Goal: Task Accomplishment & Management: Use online tool/utility

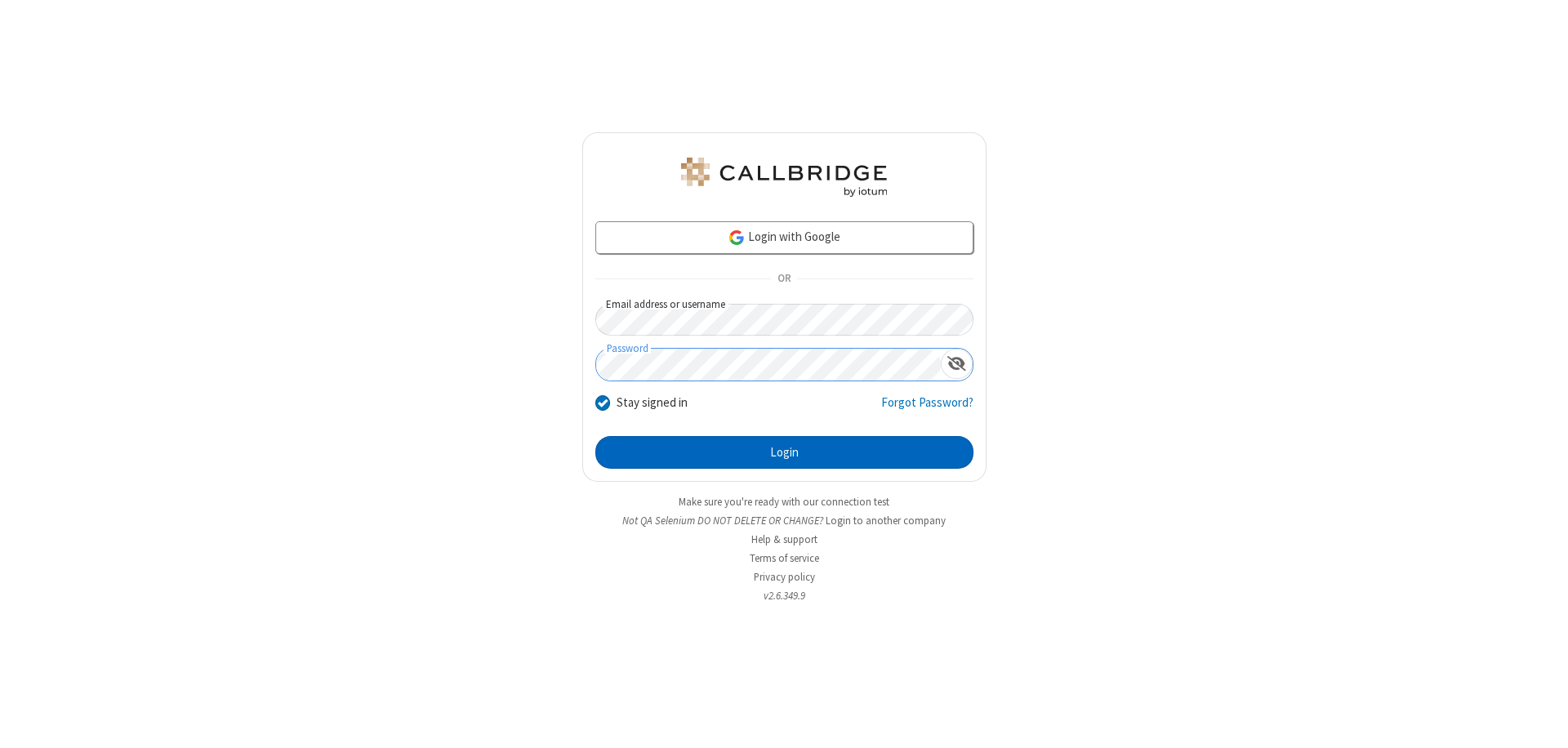
click at [784, 453] on button "Login" at bounding box center [784, 453] width 378 height 33
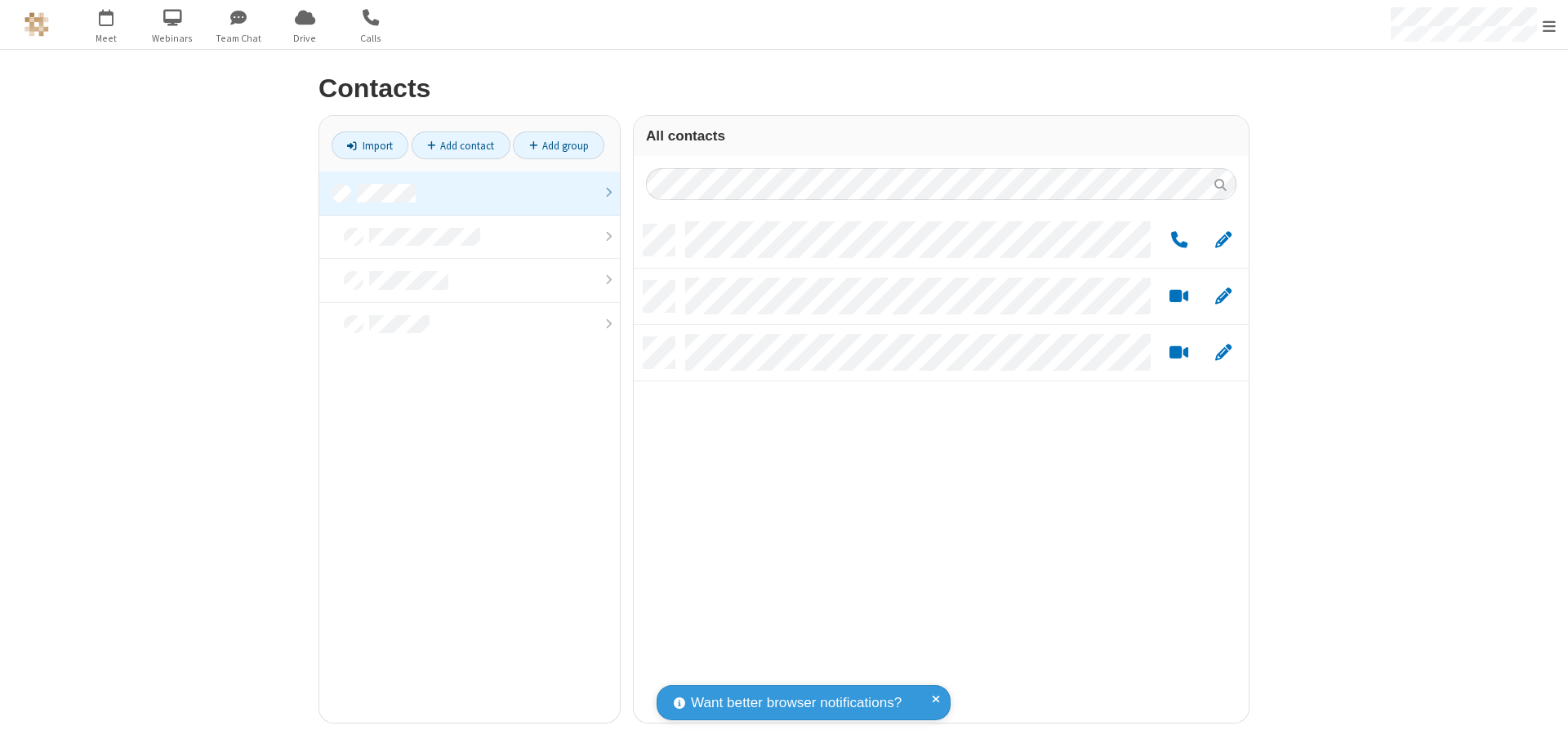
scroll to position [498, 603]
click at [469, 193] on link at bounding box center [469, 193] width 301 height 44
click at [559, 145] on link "Add group" at bounding box center [558, 145] width 91 height 28
